Goal: Check status: Check status

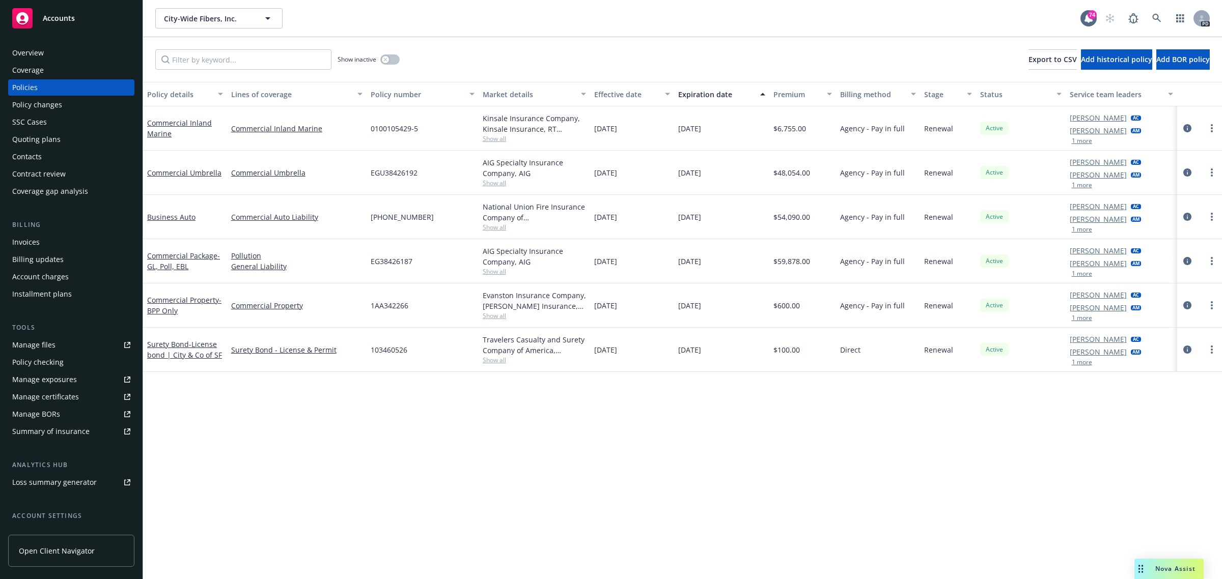
click at [57, 18] on span "Accounts" at bounding box center [59, 18] width 32 height 8
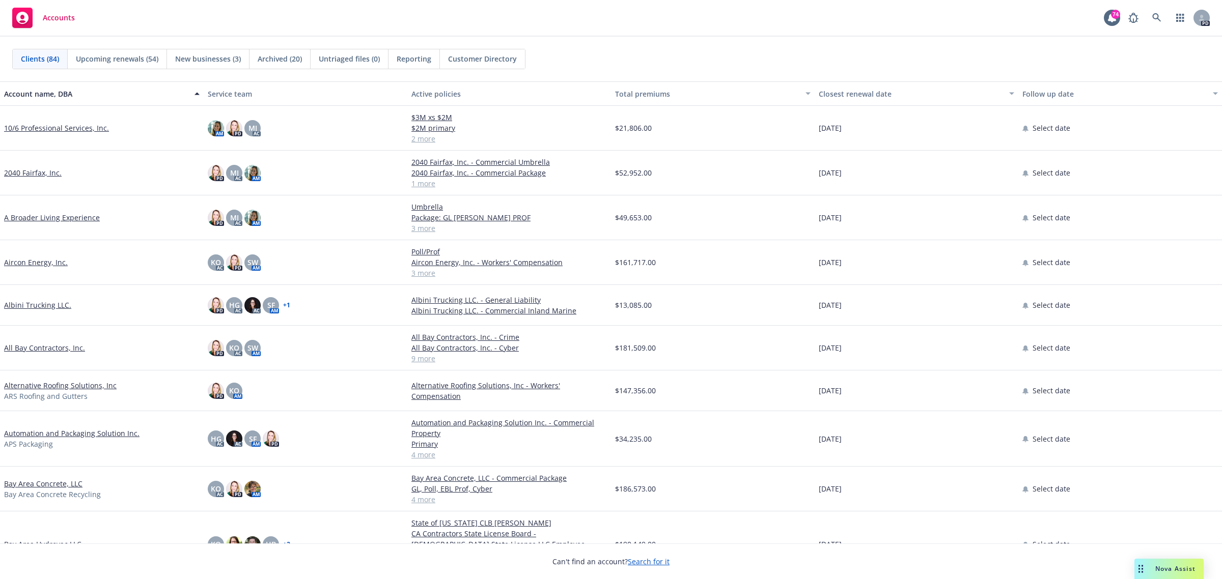
click at [37, 347] on link "All Bay Contractors, Inc." at bounding box center [44, 348] width 81 height 11
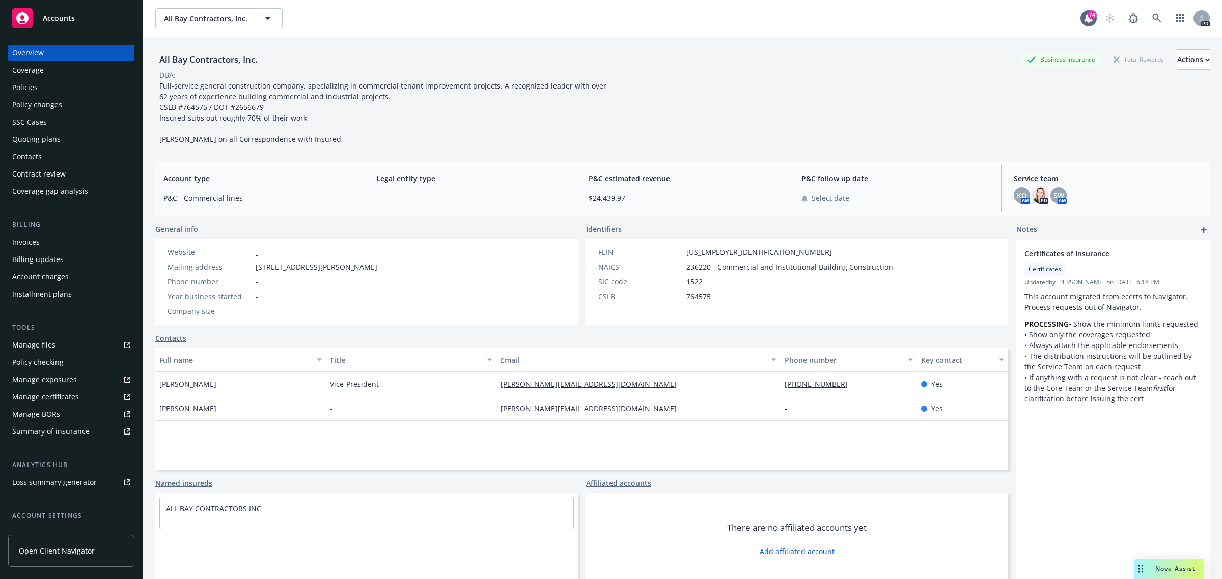
click at [31, 140] on div "Quoting plans" at bounding box center [36, 139] width 48 height 16
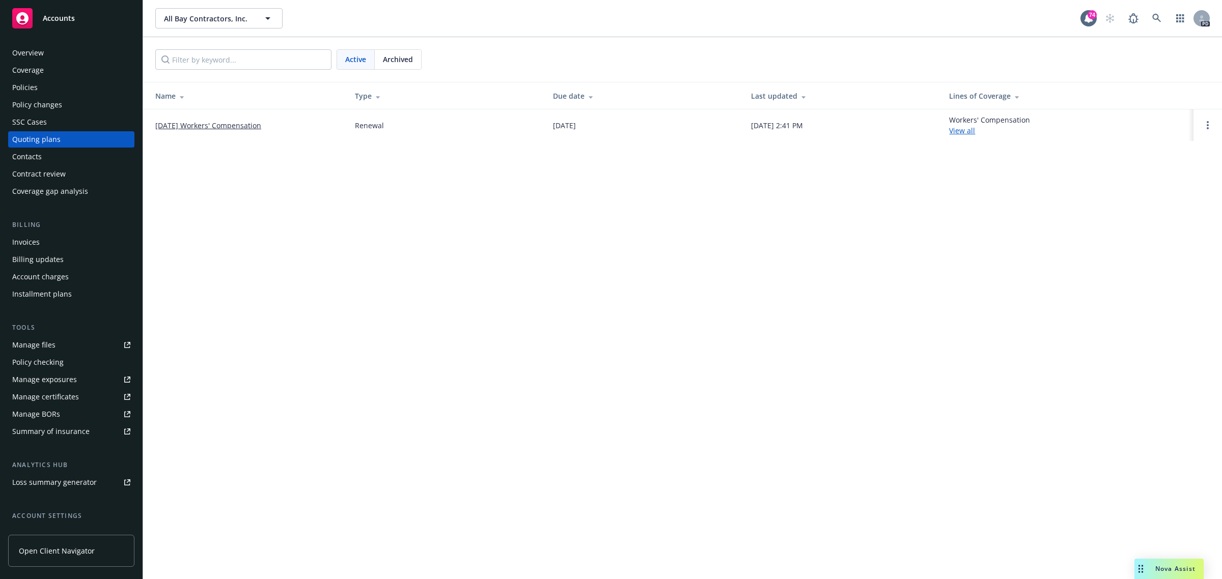
click at [207, 123] on link "10/1/2025 Workers' Compensation" at bounding box center [208, 125] width 106 height 11
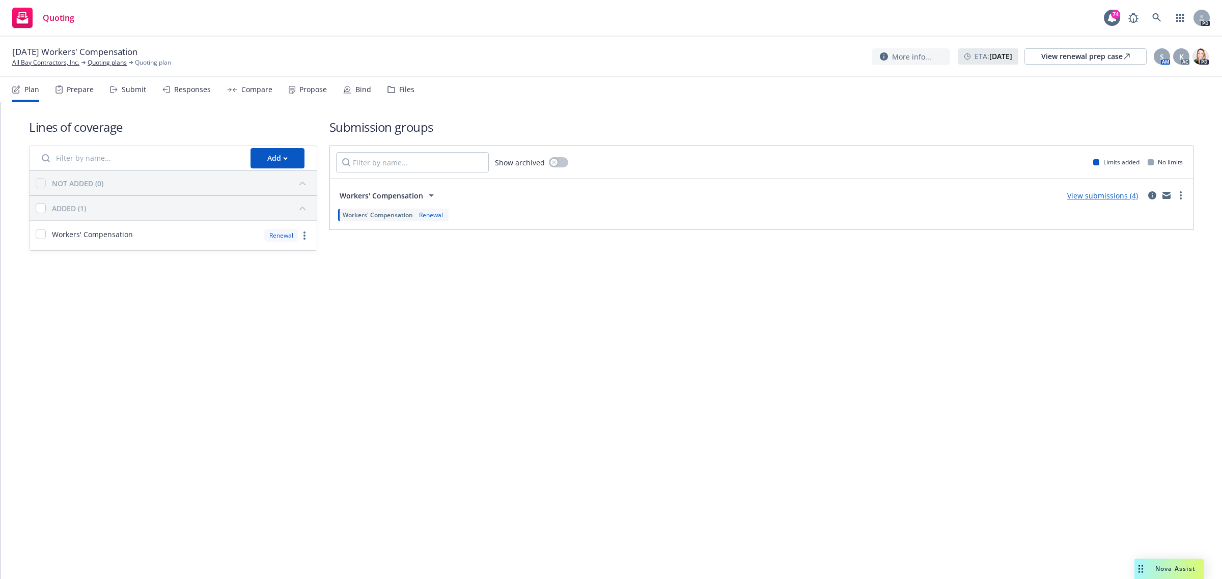
click at [1105, 192] on link "View submissions (4)" at bounding box center [1102, 196] width 71 height 10
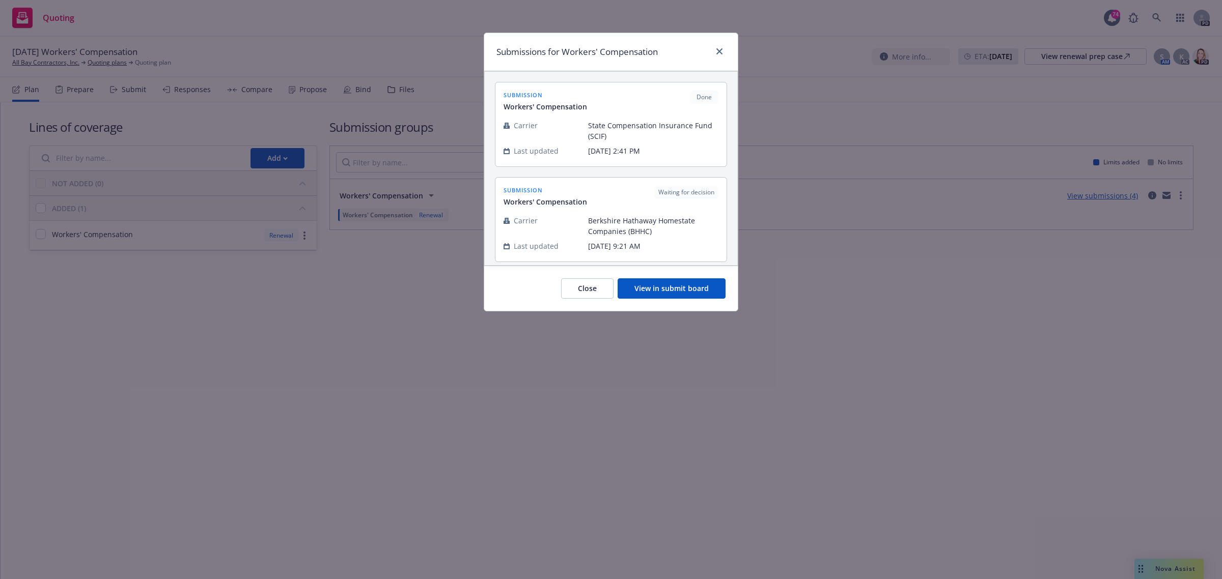
click at [673, 286] on button "View in submit board" at bounding box center [672, 289] width 108 height 20
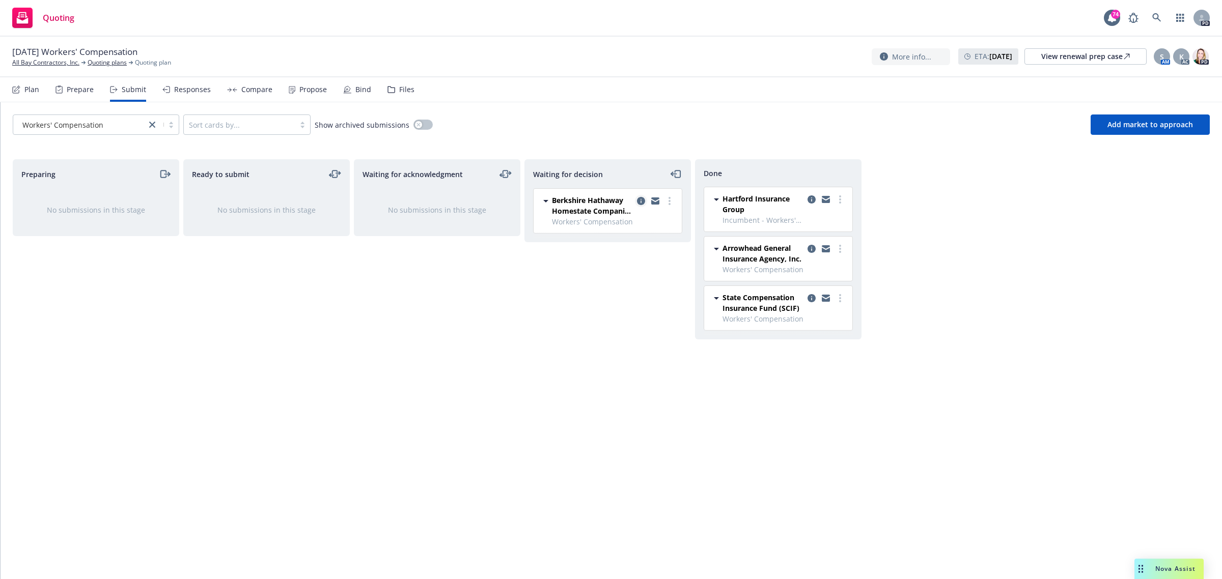
click at [639, 200] on icon "copy logging email" at bounding box center [641, 201] width 8 height 8
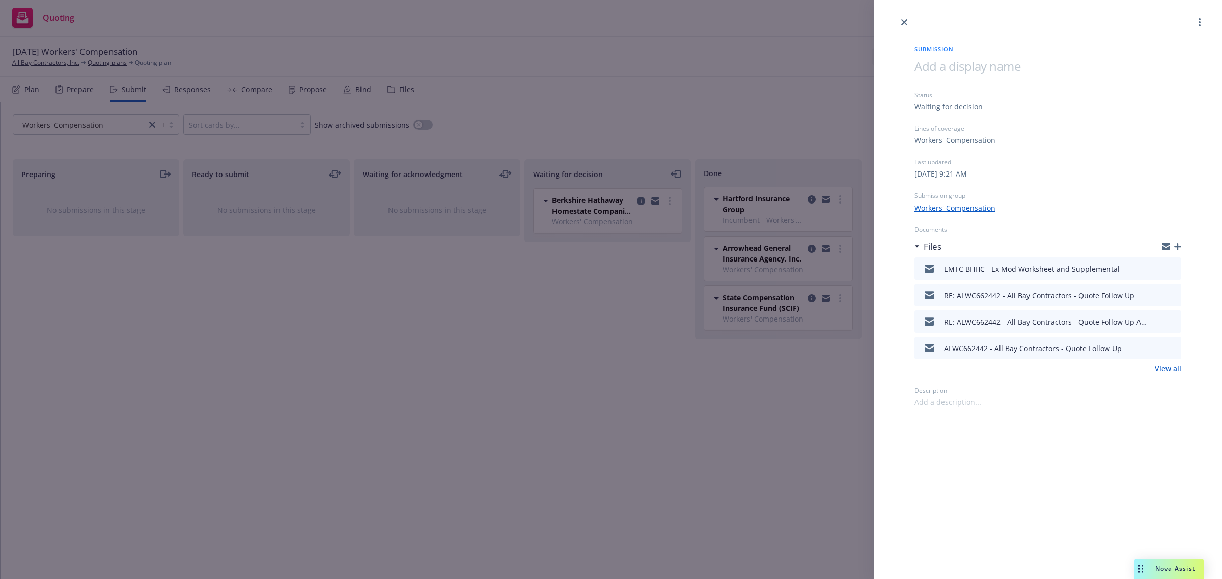
click at [1167, 368] on link "View all" at bounding box center [1168, 369] width 26 height 11
click at [904, 22] on icon "close" at bounding box center [904, 22] width 6 height 6
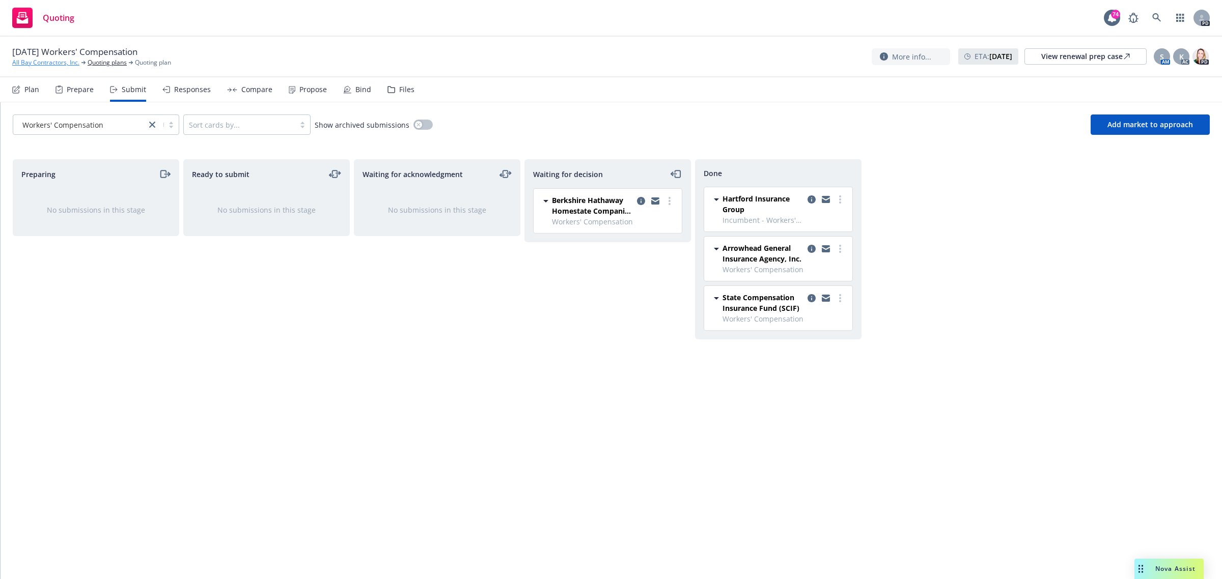
click at [51, 63] on link "All Bay Contractors, Inc." at bounding box center [45, 62] width 67 height 9
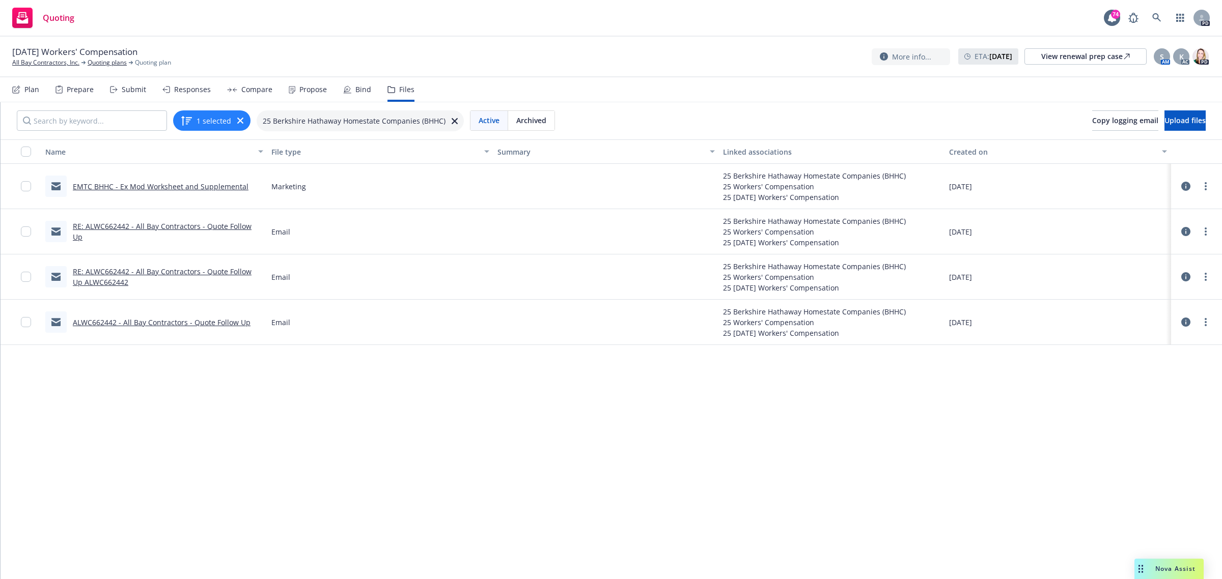
click at [93, 325] on link "ALWC662442 - All Bay Contractors - Quote Follow Up" at bounding box center [162, 323] width 178 height 10
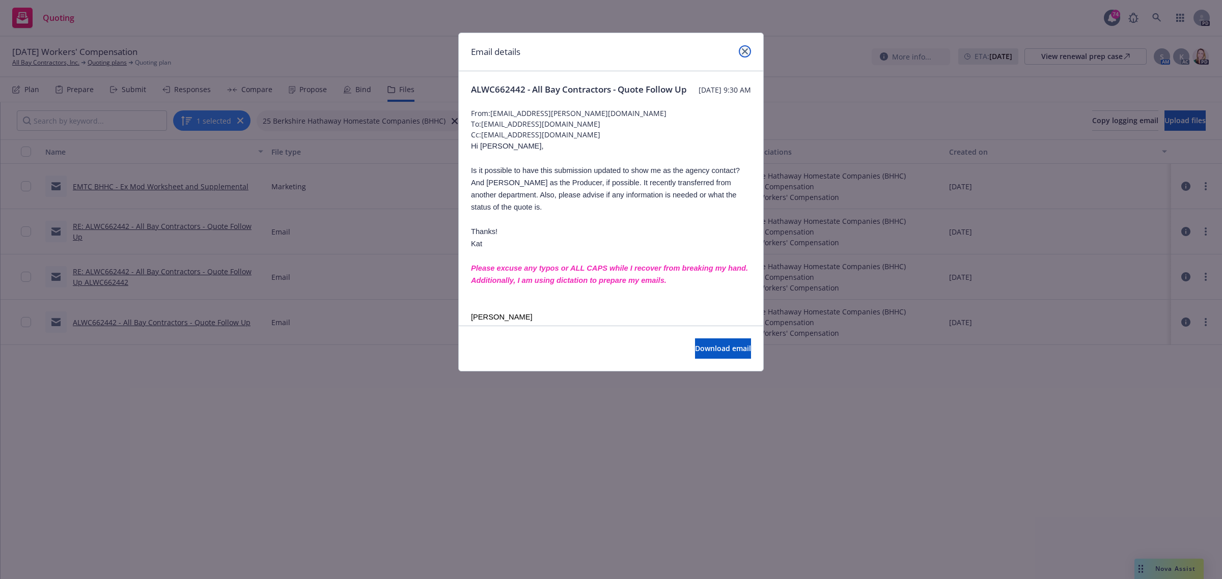
click at [746, 50] on icon "close" at bounding box center [745, 51] width 6 height 6
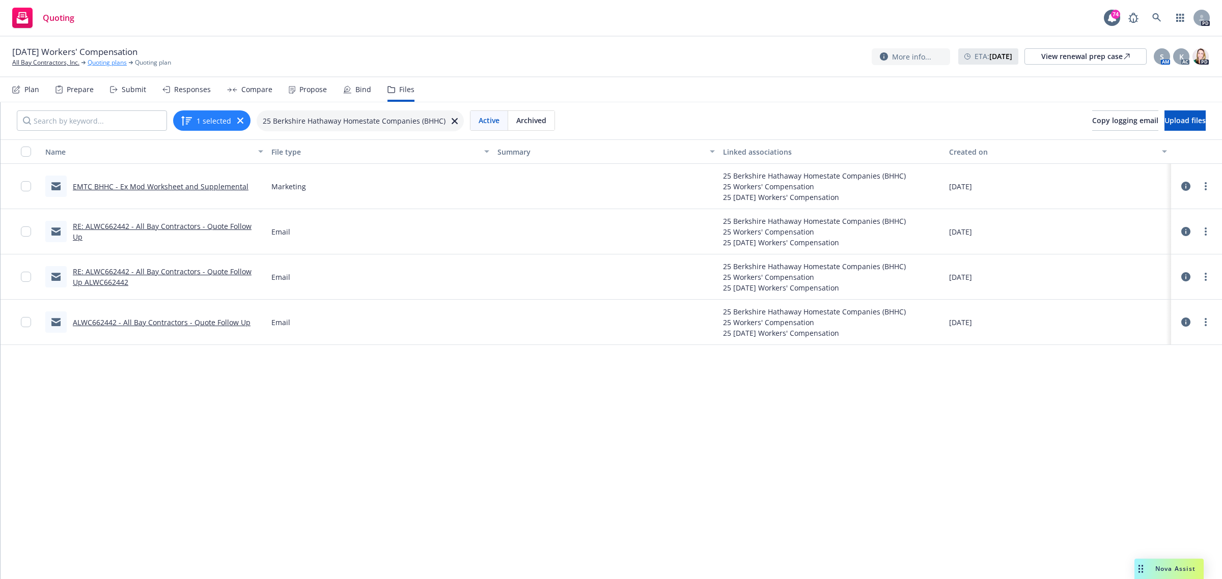
click at [115, 62] on link "Quoting plans" at bounding box center [107, 62] width 39 height 9
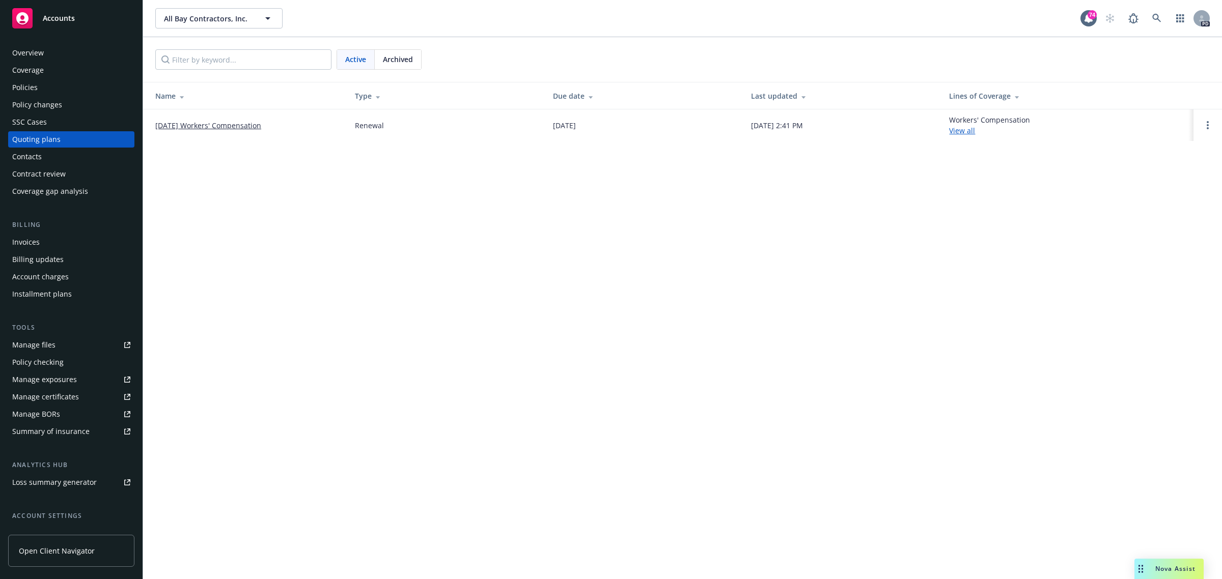
click at [251, 123] on link "[DATE] Workers' Compensation" at bounding box center [208, 125] width 106 height 11
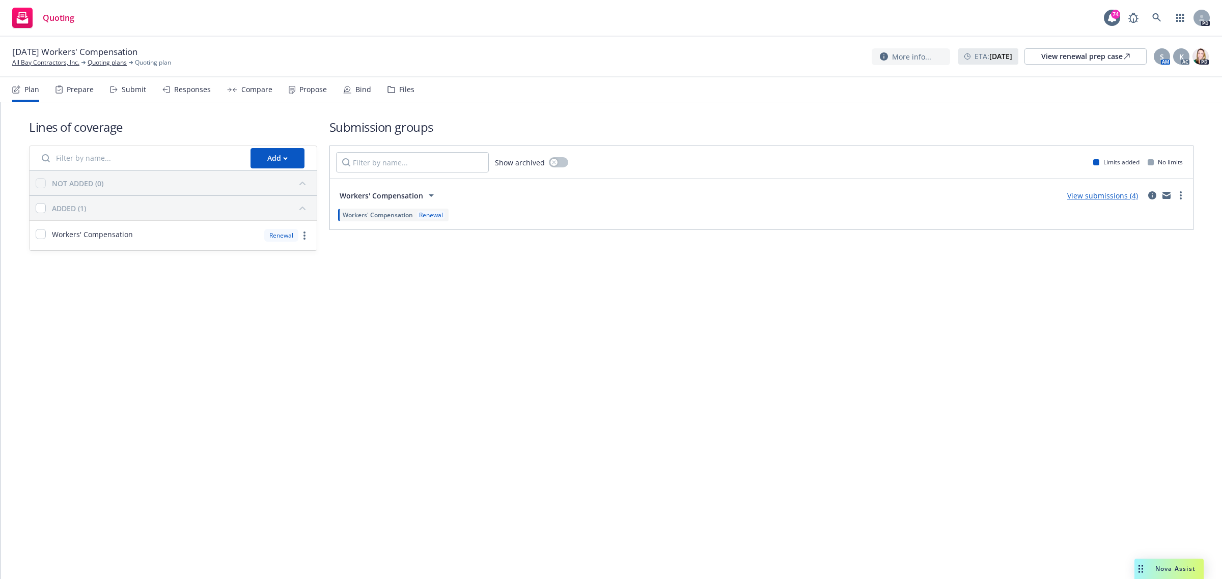
click at [1114, 193] on link "View submissions (4)" at bounding box center [1102, 196] width 71 height 10
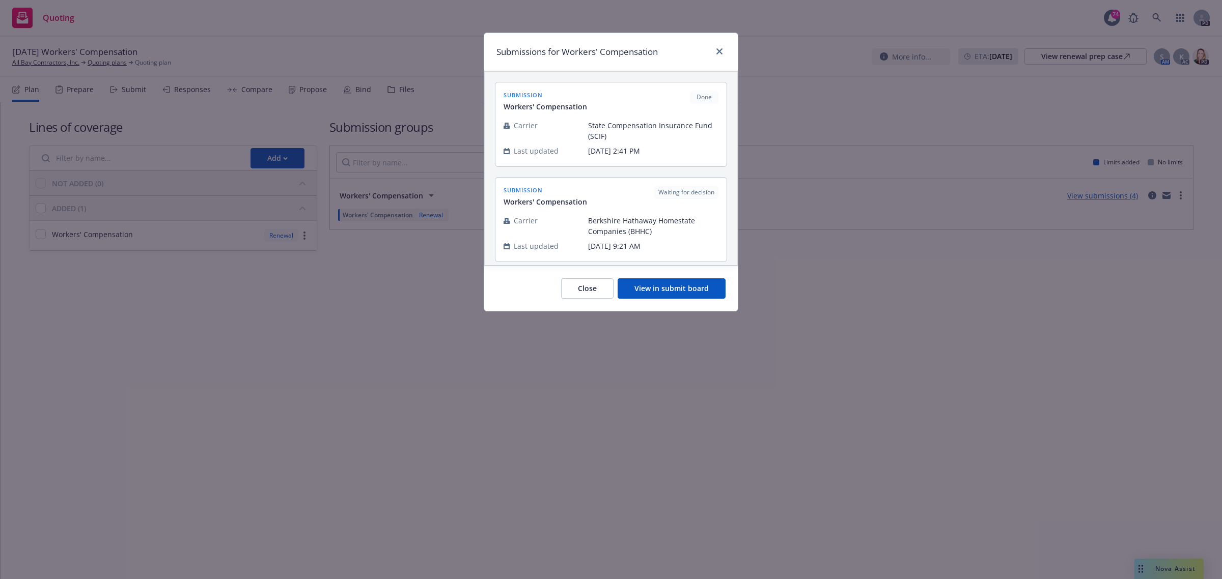
click at [673, 291] on button "View in submit board" at bounding box center [672, 289] width 108 height 20
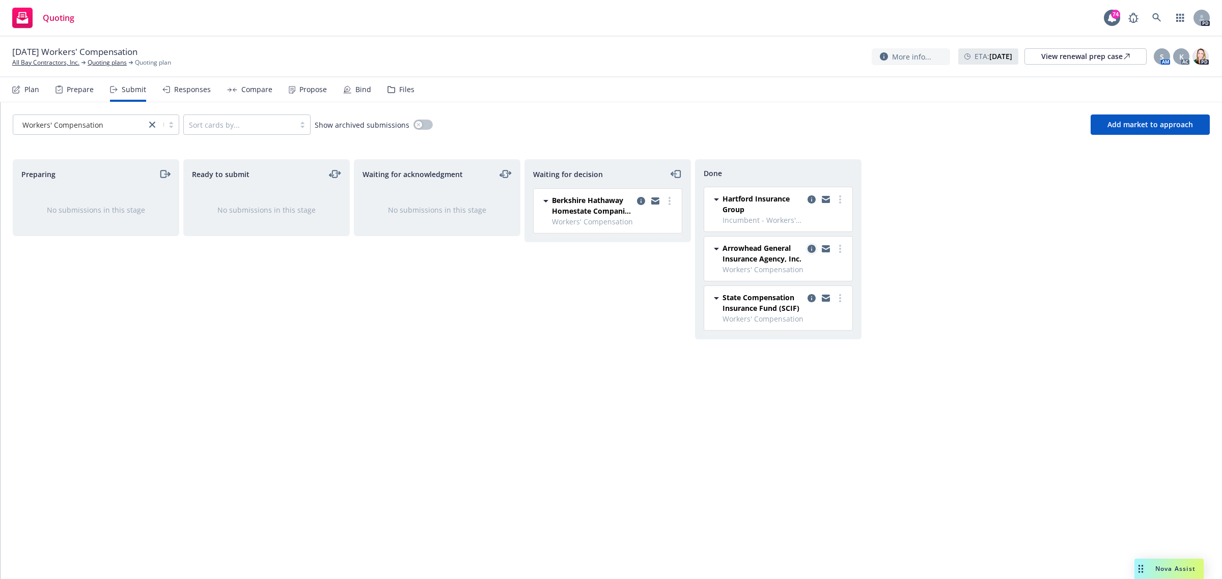
click at [812, 249] on icon "copy logging email" at bounding box center [812, 249] width 8 height 8
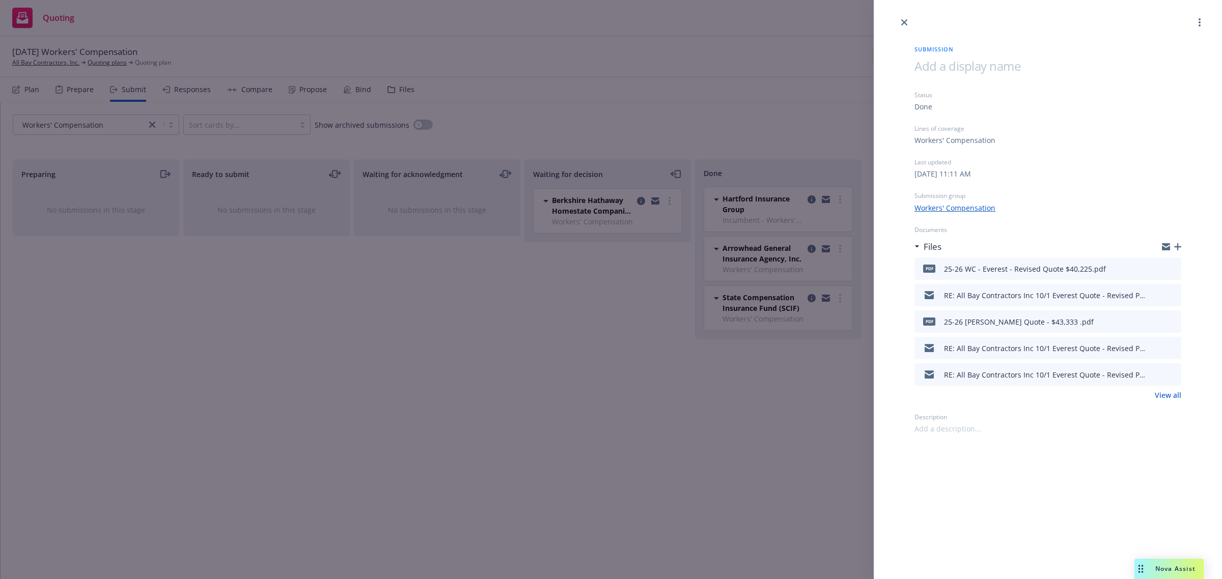
click at [1159, 396] on link "View all" at bounding box center [1168, 395] width 26 height 11
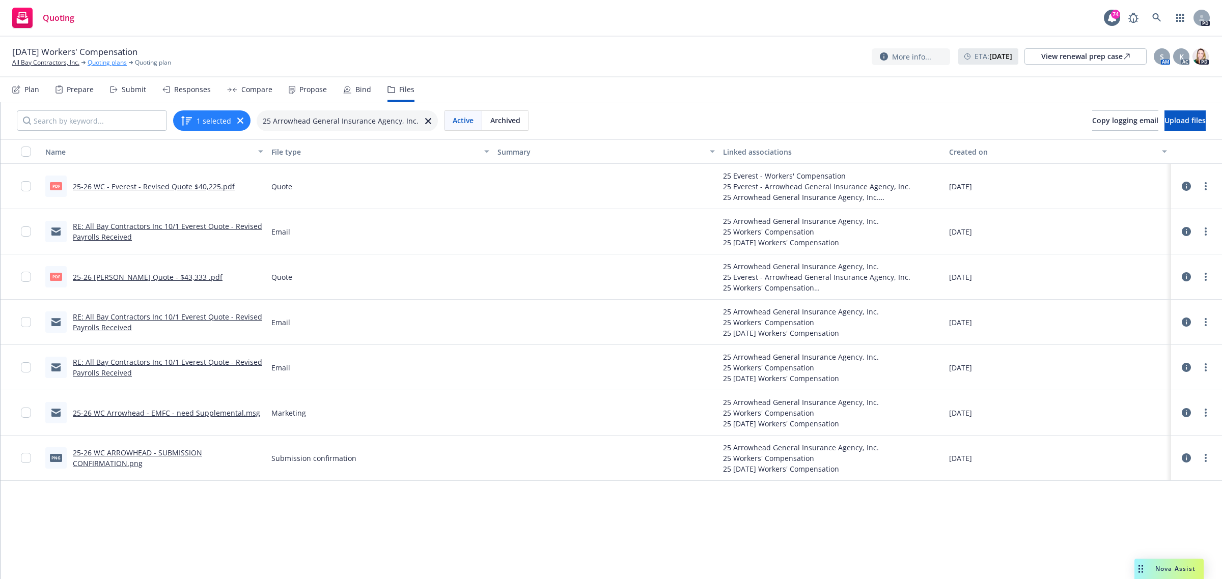
click at [103, 61] on link "Quoting plans" at bounding box center [107, 62] width 39 height 9
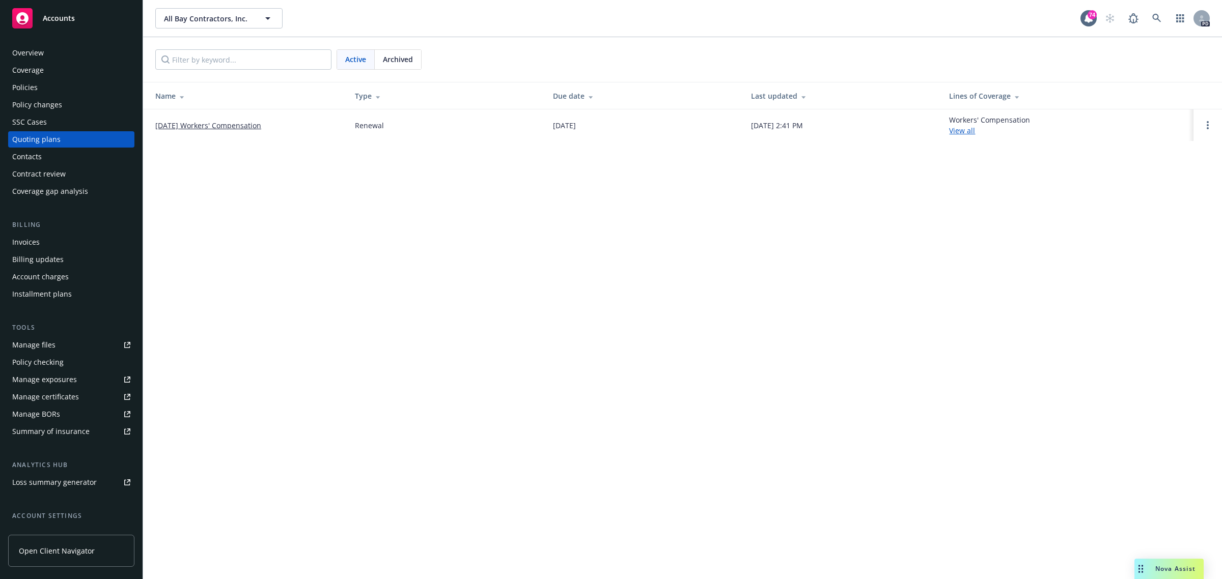
click at [217, 126] on link "[DATE] Workers' Compensation" at bounding box center [208, 125] width 106 height 11
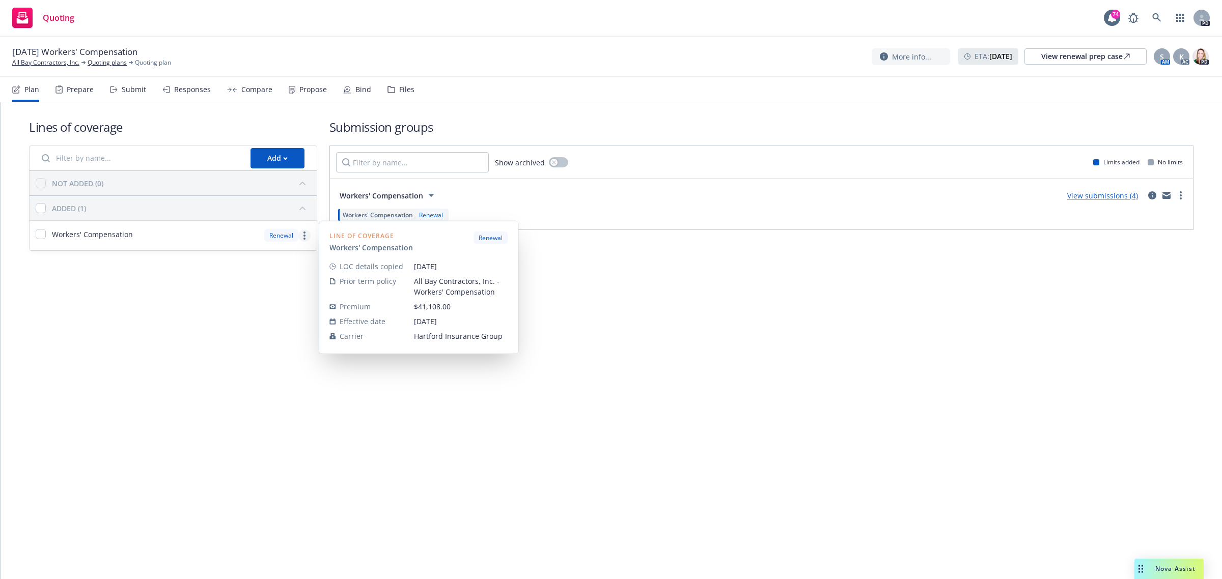
click at [304, 235] on circle "more" at bounding box center [304, 236] width 2 height 2
click at [842, 373] on div "Lines of coverage Add NOT ADDED (0) ADDED (1) Workers' Compensation Renewal Lin…" at bounding box center [612, 340] width 1222 height 477
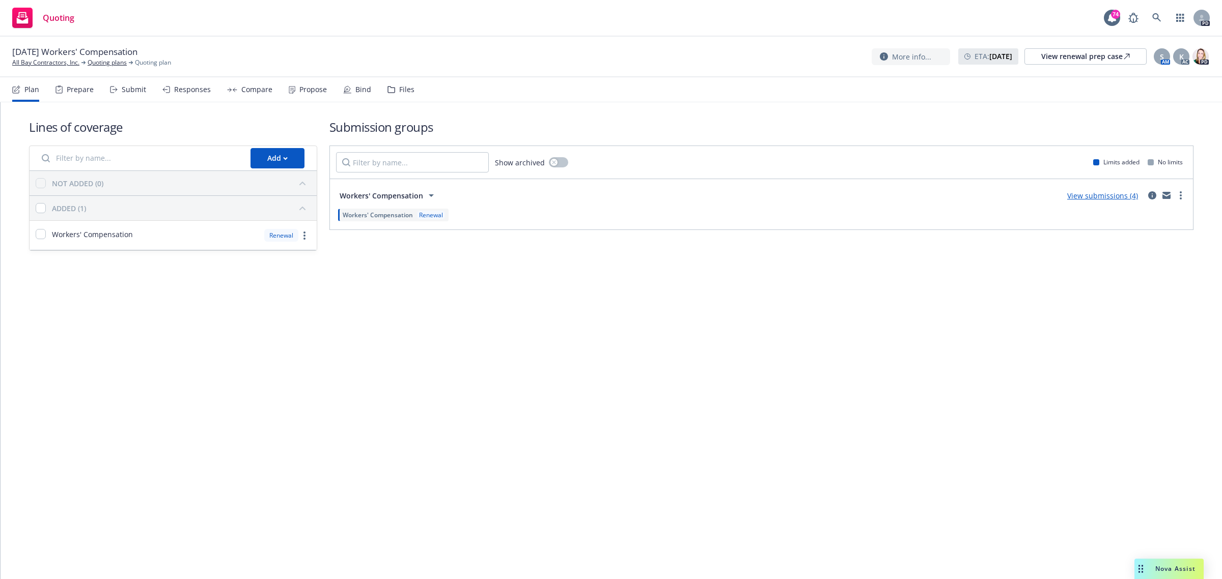
click at [1088, 193] on link "View submissions (4)" at bounding box center [1102, 196] width 71 height 10
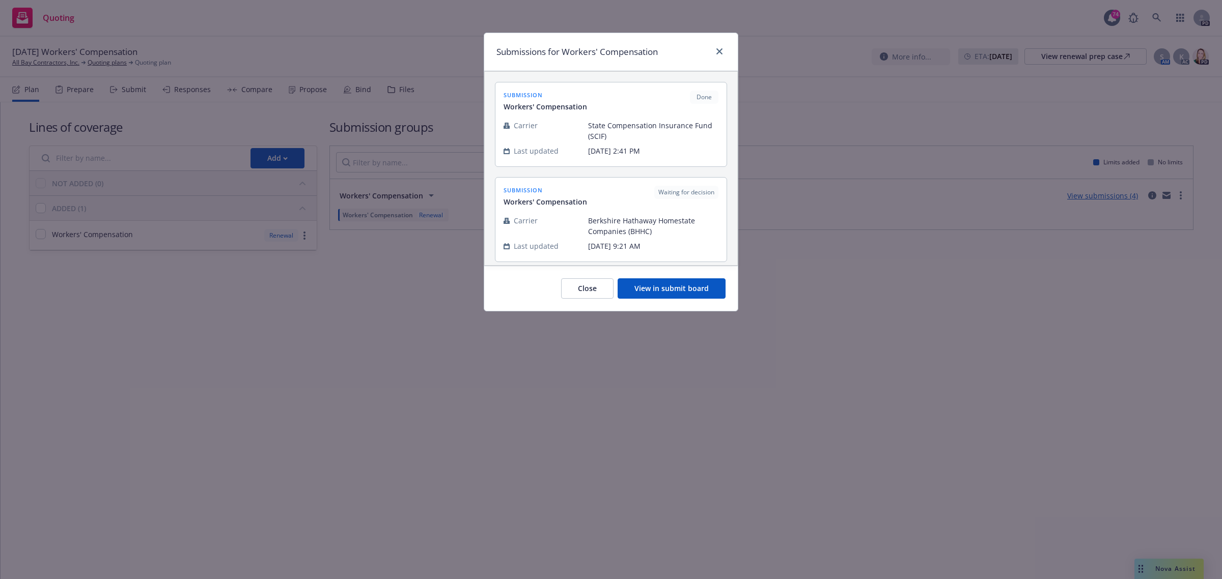
click at [647, 287] on button "View in submit board" at bounding box center [672, 289] width 108 height 20
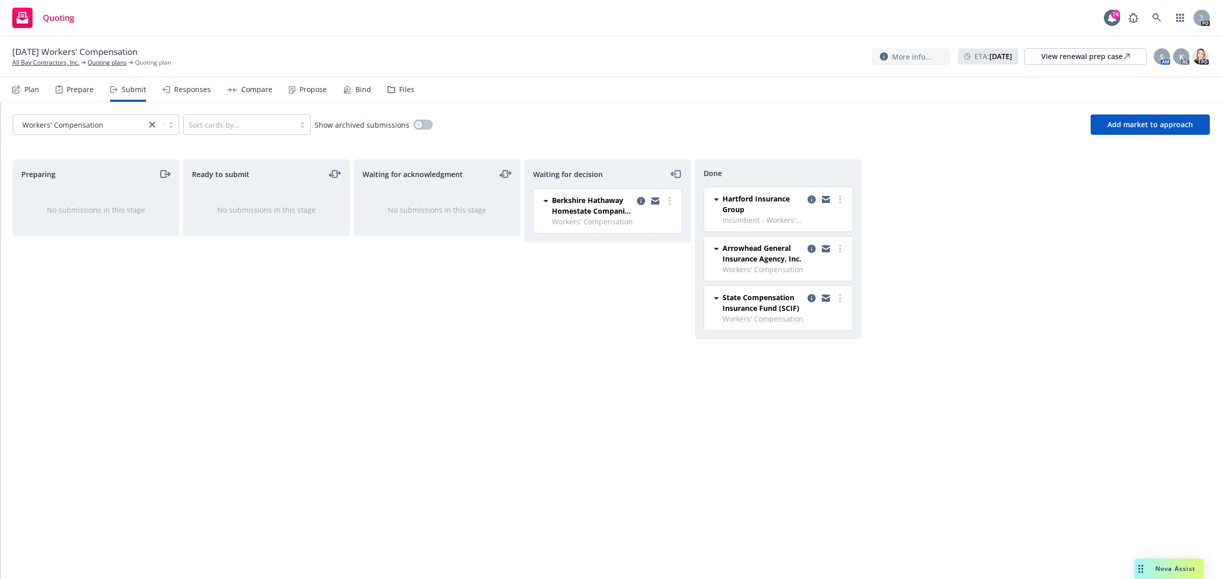
click at [810, 248] on icon "copy logging email" at bounding box center [812, 249] width 8 height 8
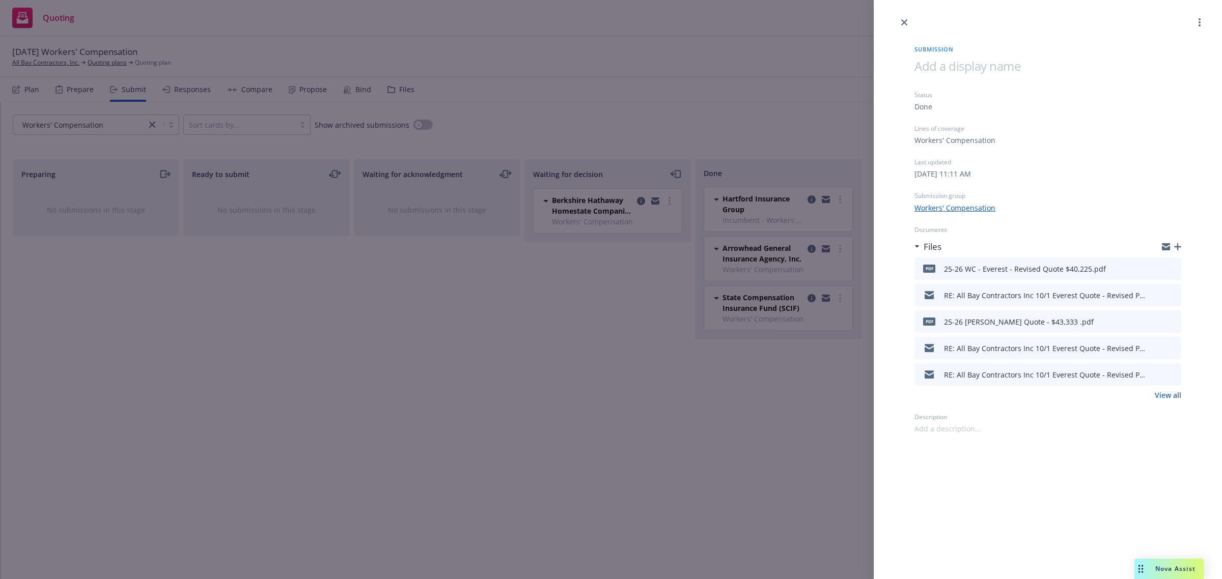
click at [1174, 395] on link "View all" at bounding box center [1168, 395] width 26 height 11
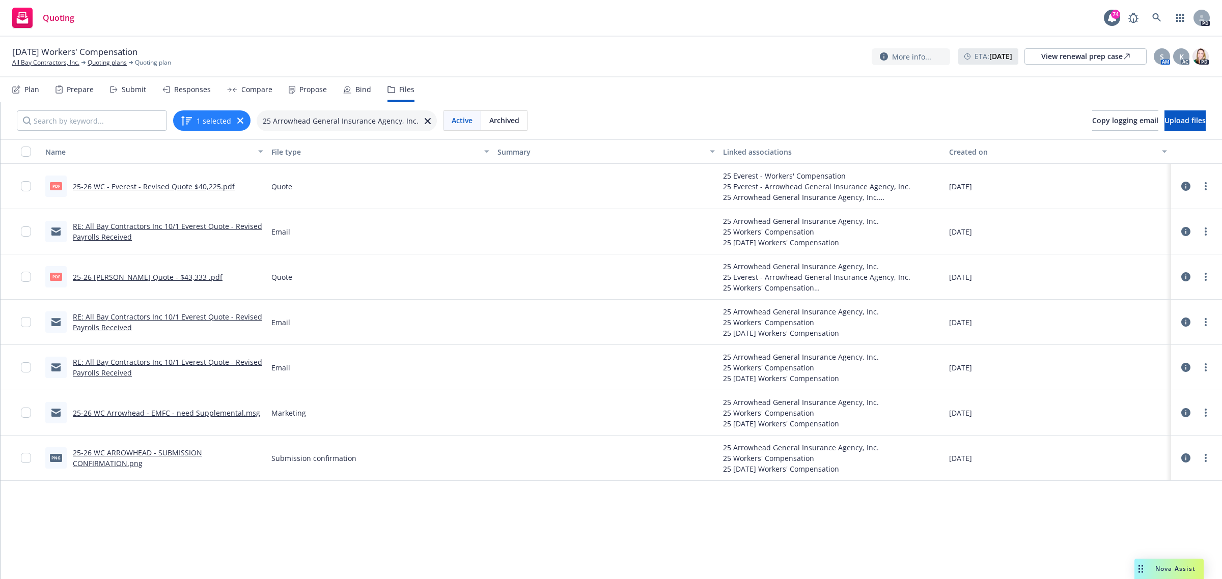
click at [87, 462] on link "25-26 WC ARROWHEAD - SUBMISSION CONFIRMATION.png" at bounding box center [137, 458] width 129 height 20
click at [399, 87] on div "Files" at bounding box center [406, 90] width 15 height 8
click at [401, 88] on div "Files" at bounding box center [406, 90] width 15 height 8
click at [393, 99] on div "Files" at bounding box center [400, 89] width 27 height 24
click at [109, 62] on link "Quoting plans" at bounding box center [107, 62] width 39 height 9
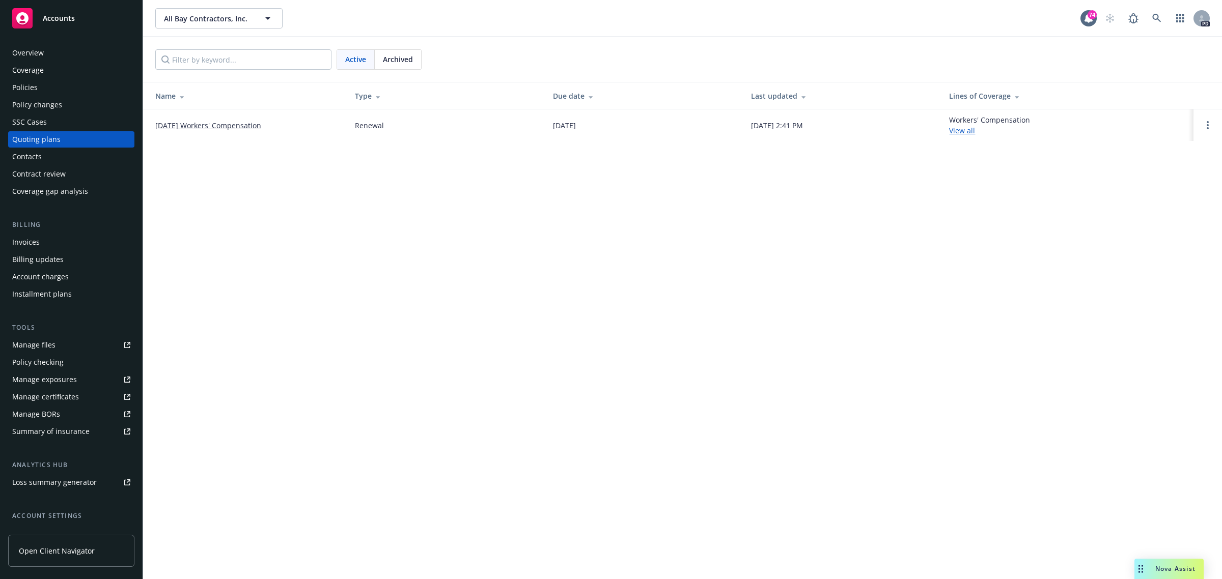
click at [205, 126] on link "[DATE] Workers' Compensation" at bounding box center [208, 125] width 106 height 11
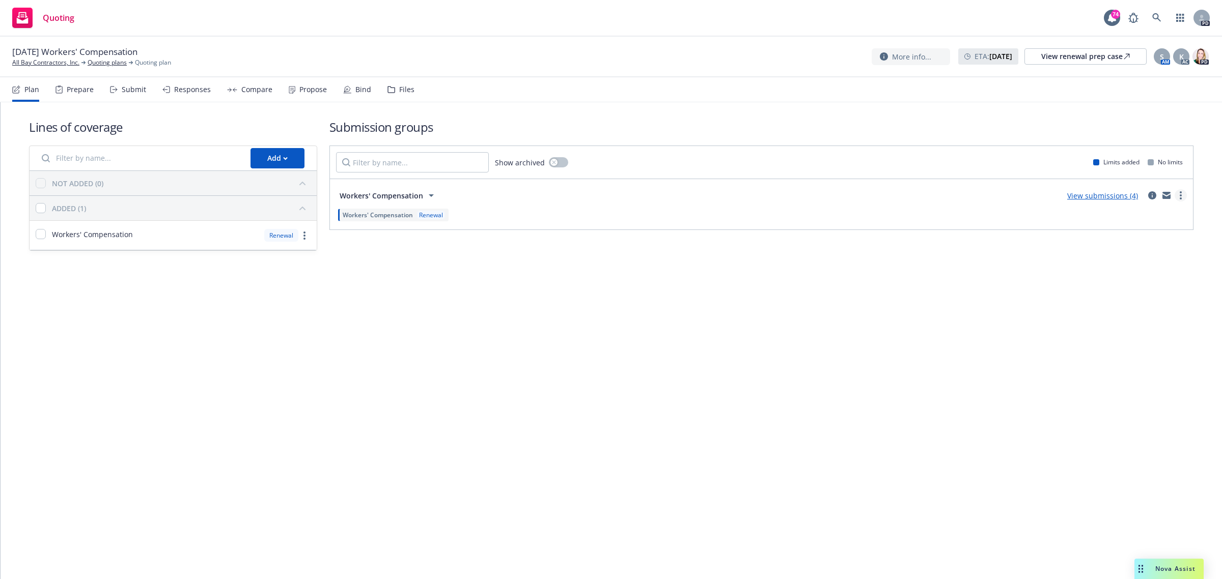
click at [1182, 195] on link "more" at bounding box center [1181, 195] width 12 height 12
click at [399, 87] on div "Files" at bounding box center [406, 90] width 15 height 8
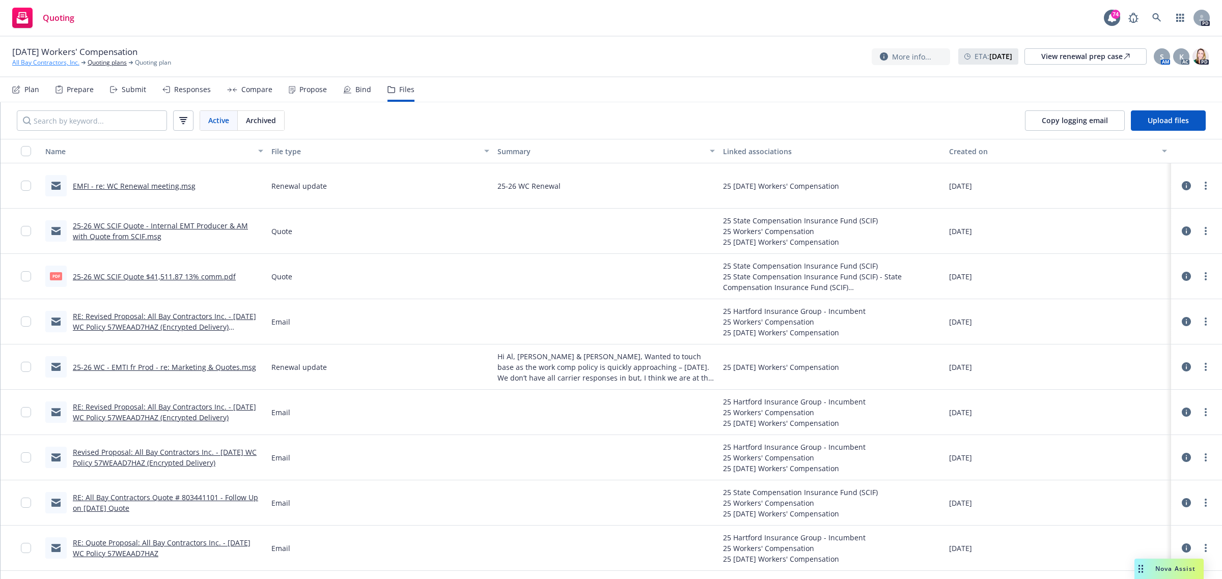
click at [54, 61] on link "All Bay Contractors, Inc." at bounding box center [45, 62] width 67 height 9
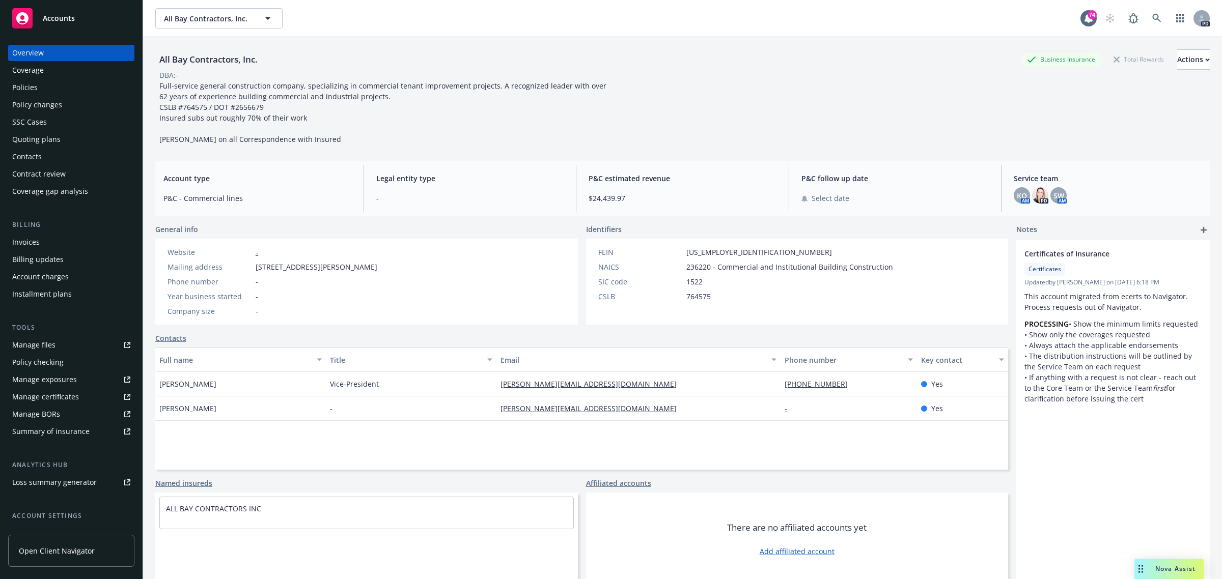
click at [55, 14] on span "Accounts" at bounding box center [59, 18] width 32 height 8
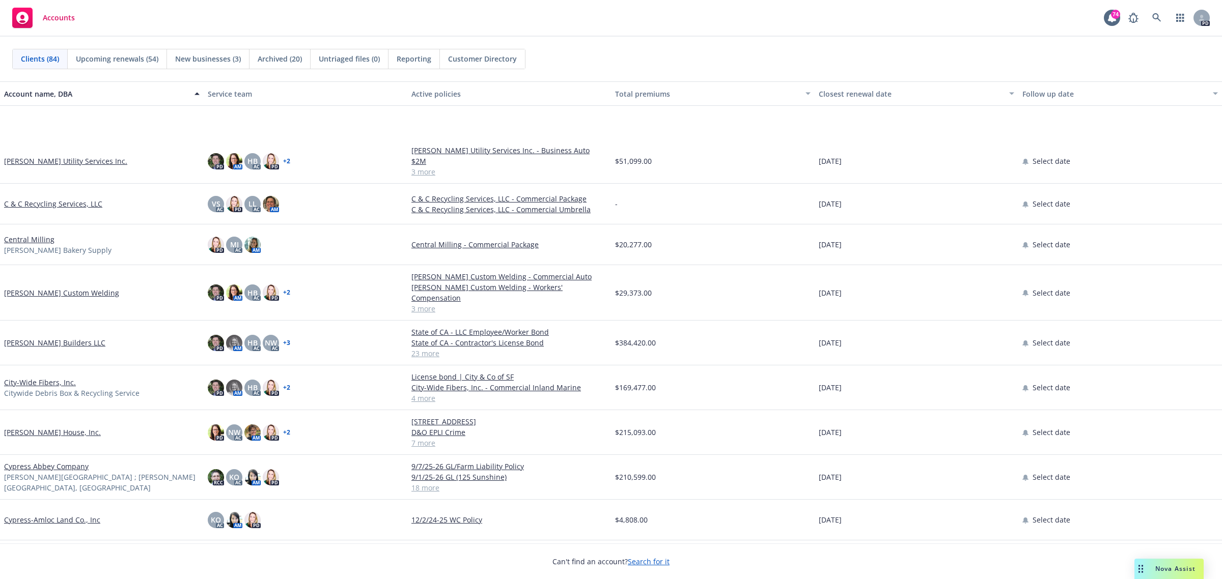
scroll to position [1082, 0]
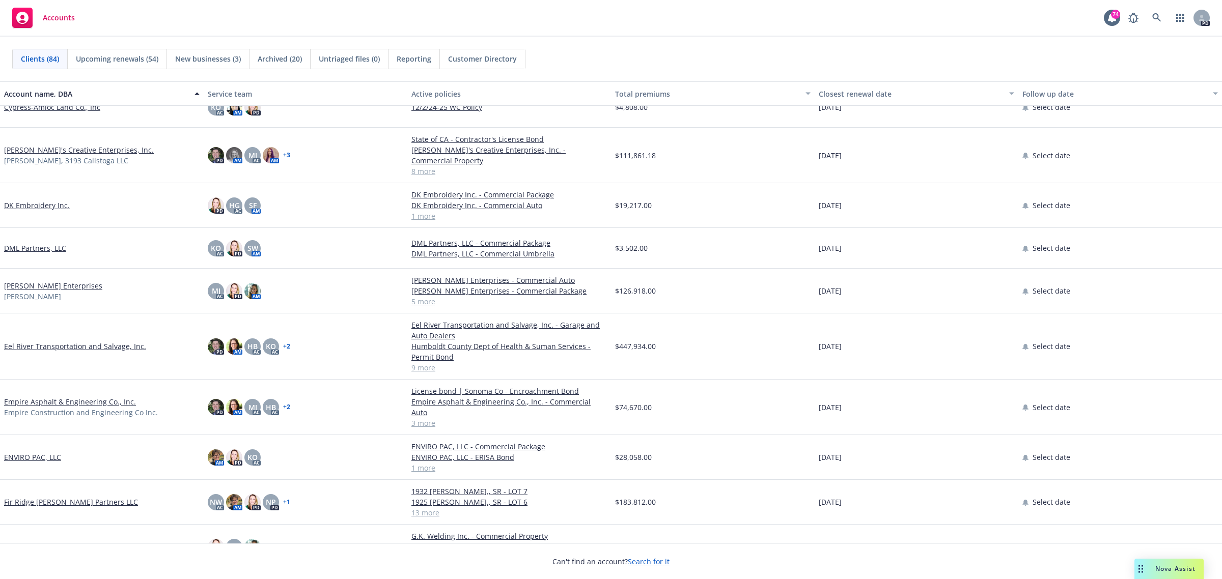
click at [85, 341] on link "Eel River Transportation and Salvage, Inc." at bounding box center [75, 346] width 142 height 11
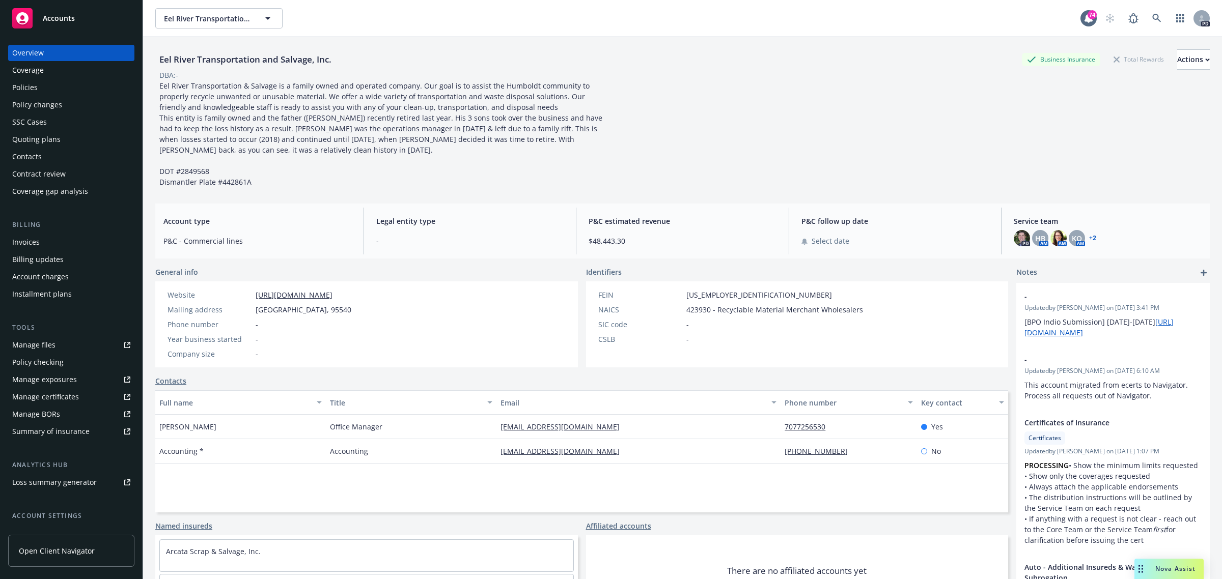
click at [37, 90] on div "Policies" at bounding box center [71, 87] width 118 height 16
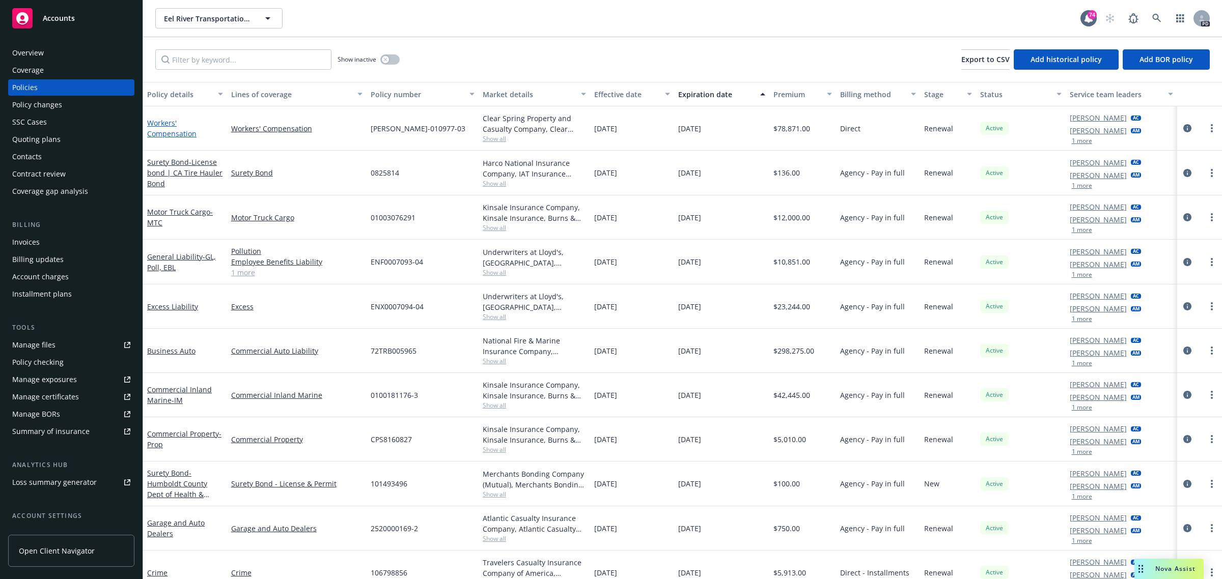
click at [168, 121] on link "Workers' Compensation" at bounding box center [171, 128] width 49 height 20
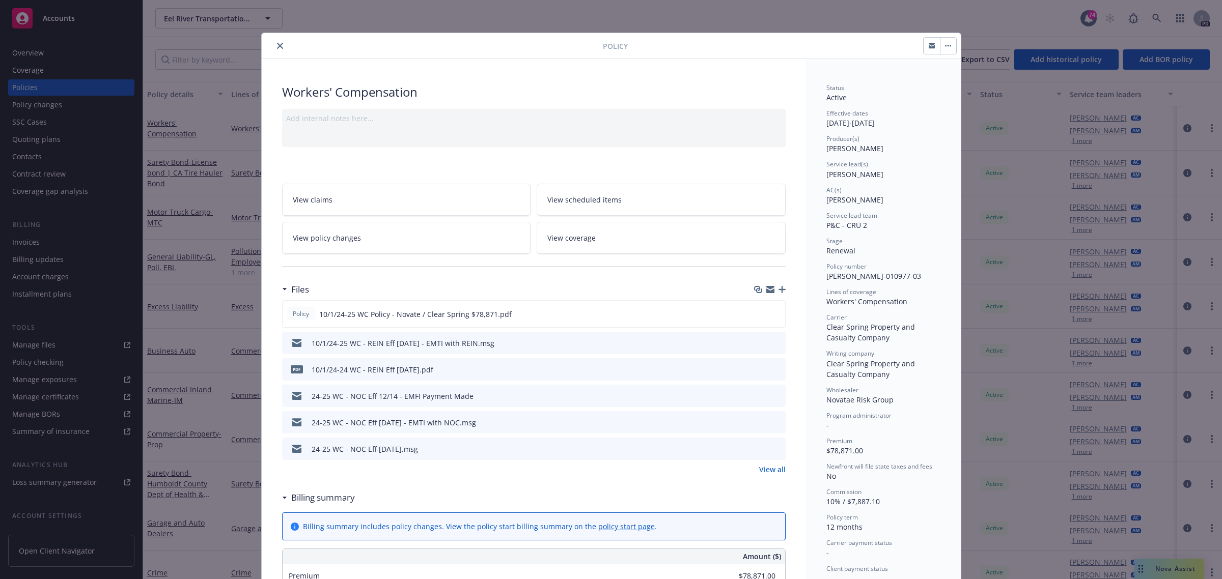
click at [277, 44] on icon "close" at bounding box center [280, 46] width 6 height 6
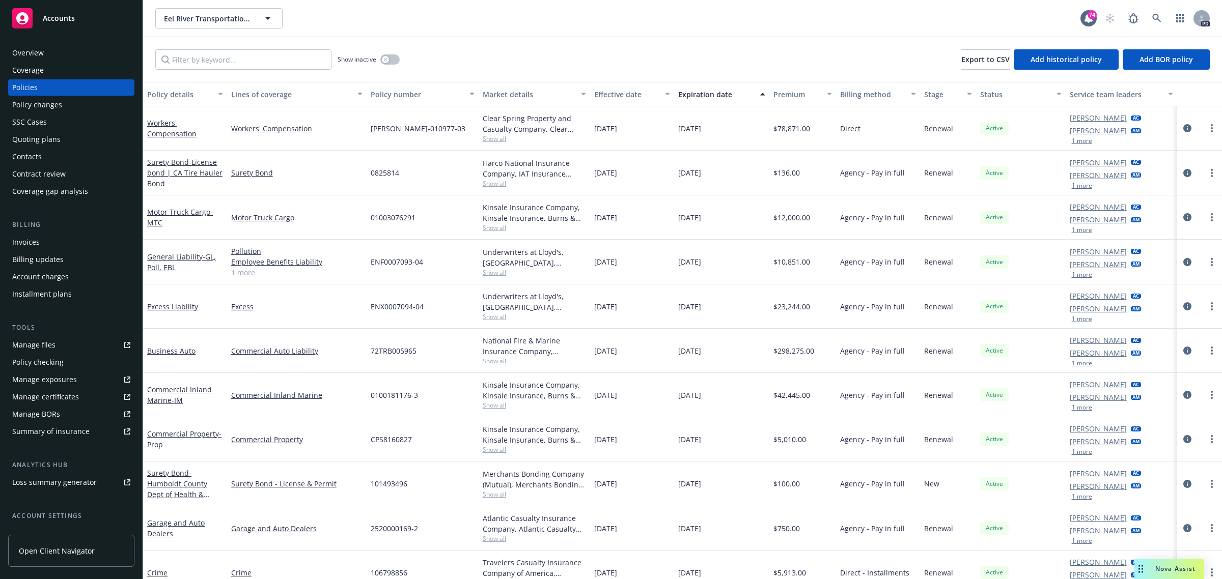
click at [42, 47] on div "Overview" at bounding box center [28, 53] width 32 height 16
